Goal: Navigation & Orientation: Go to known website

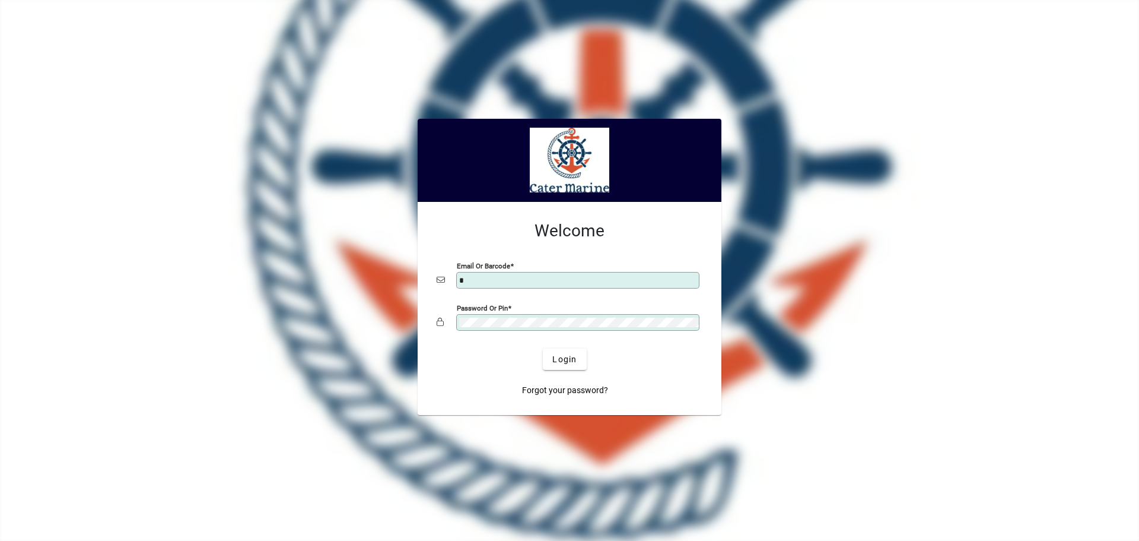
type input "**********"
click at [567, 358] on span "Login" at bounding box center [565, 359] width 24 height 12
